Goal: Navigation & Orientation: Go to known website

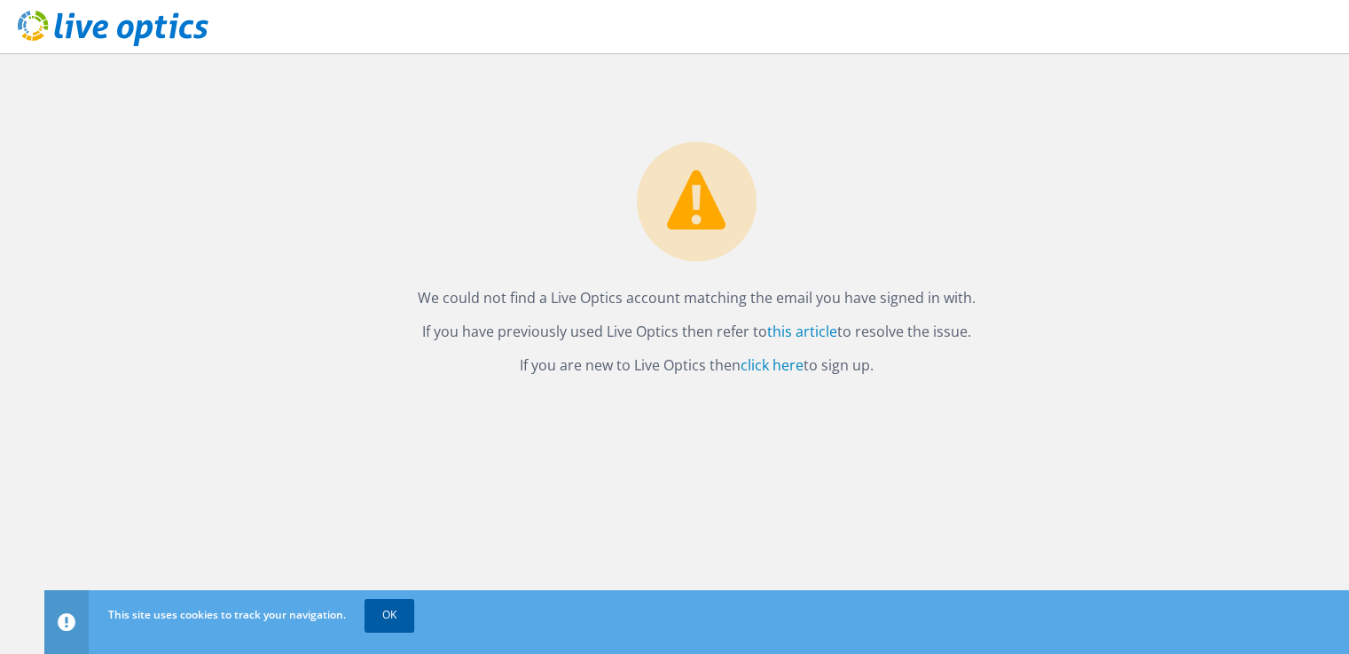
click at [392, 622] on link "OK" at bounding box center [389, 615] width 50 height 32
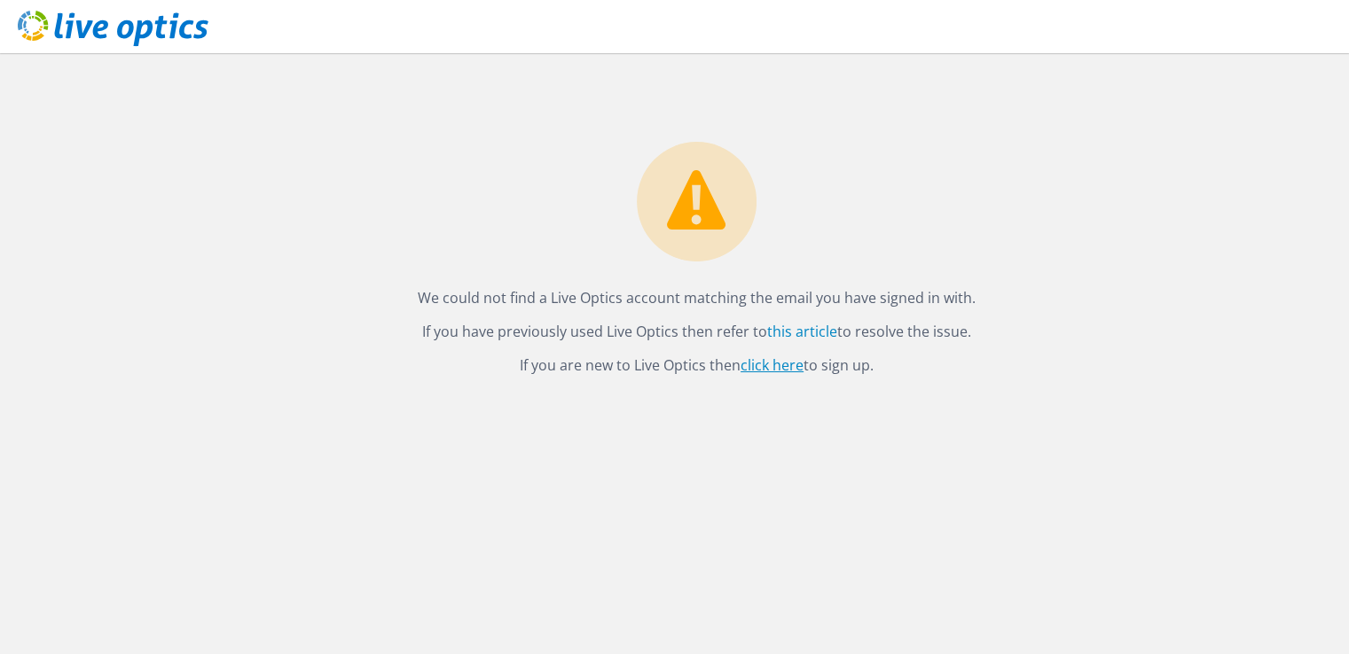
click at [763, 370] on link "click here" at bounding box center [771, 366] width 63 height 20
click at [781, 357] on link "click here" at bounding box center [771, 366] width 63 height 20
click at [763, 365] on link "click here" at bounding box center [771, 366] width 63 height 20
